Goal: Find specific page/section: Find specific page/section

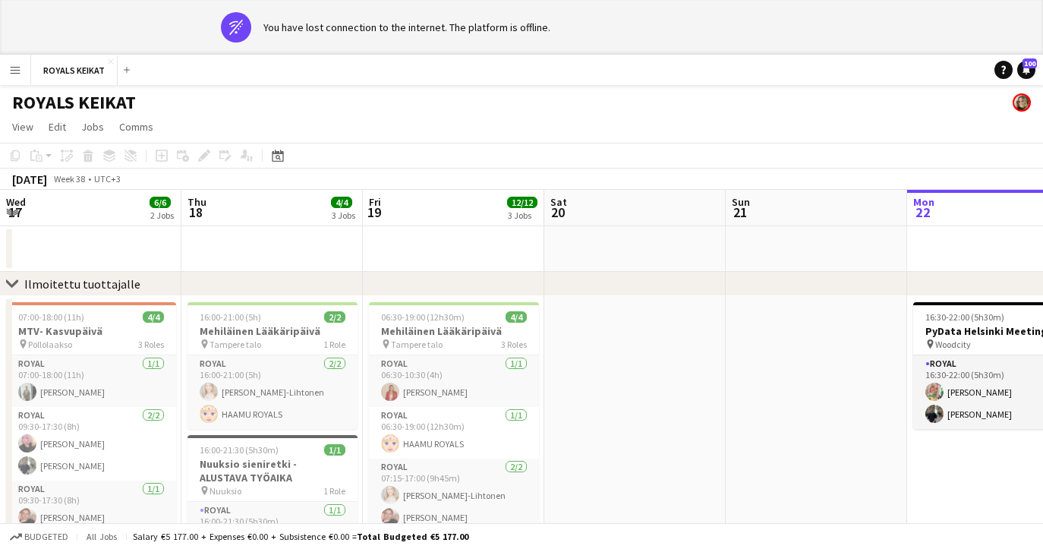
scroll to position [0, 363]
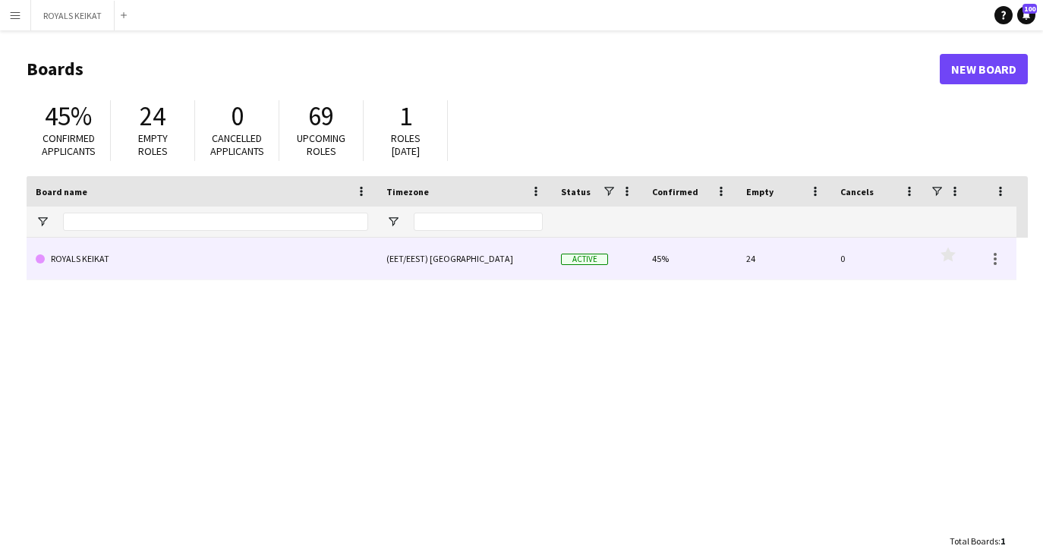
click at [296, 256] on link "ROYALS KEIKAT" at bounding box center [202, 259] width 332 height 42
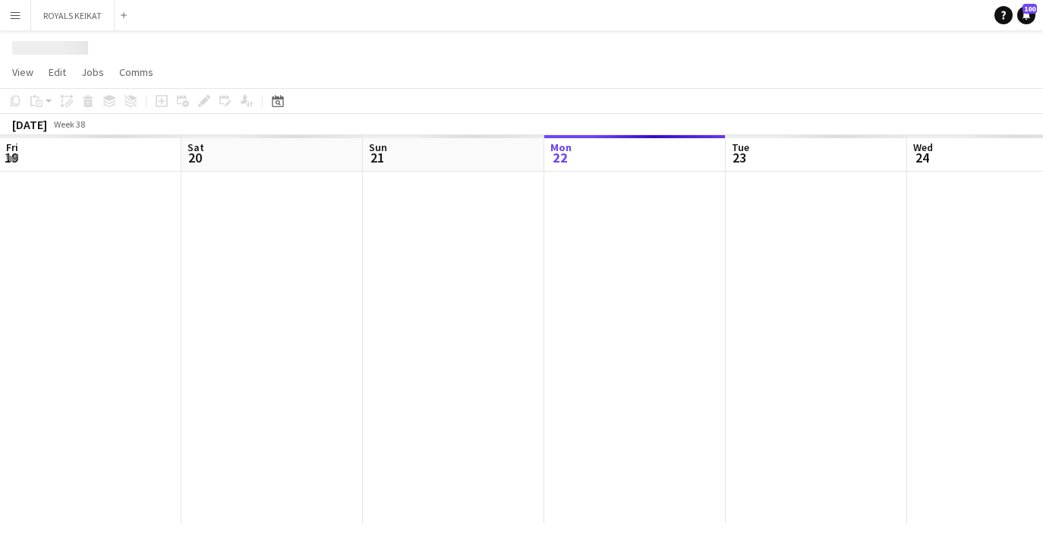
scroll to position [0, 363]
